Goal: Find specific page/section: Find specific page/section

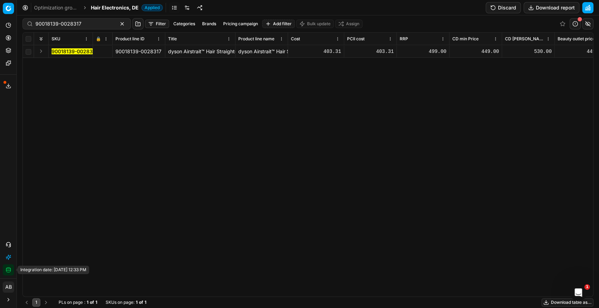
click at [8, 272] on icon "button" at bounding box center [9, 270] width 6 height 6
click at [6, 270] on icon "button" at bounding box center [8, 270] width 4 height 1
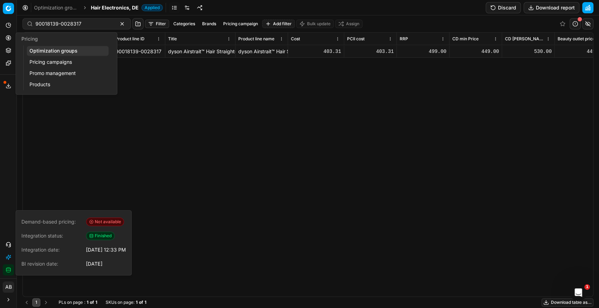
drag, startPoint x: 45, startPoint y: 50, endPoint x: 132, endPoint y: 87, distance: 95.1
click at [45, 50] on link "Optimization groups" at bounding box center [68, 51] width 82 height 10
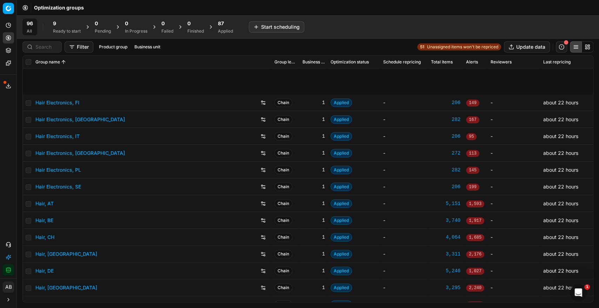
scroll to position [171, 0]
